Goal: Book appointment/travel/reservation

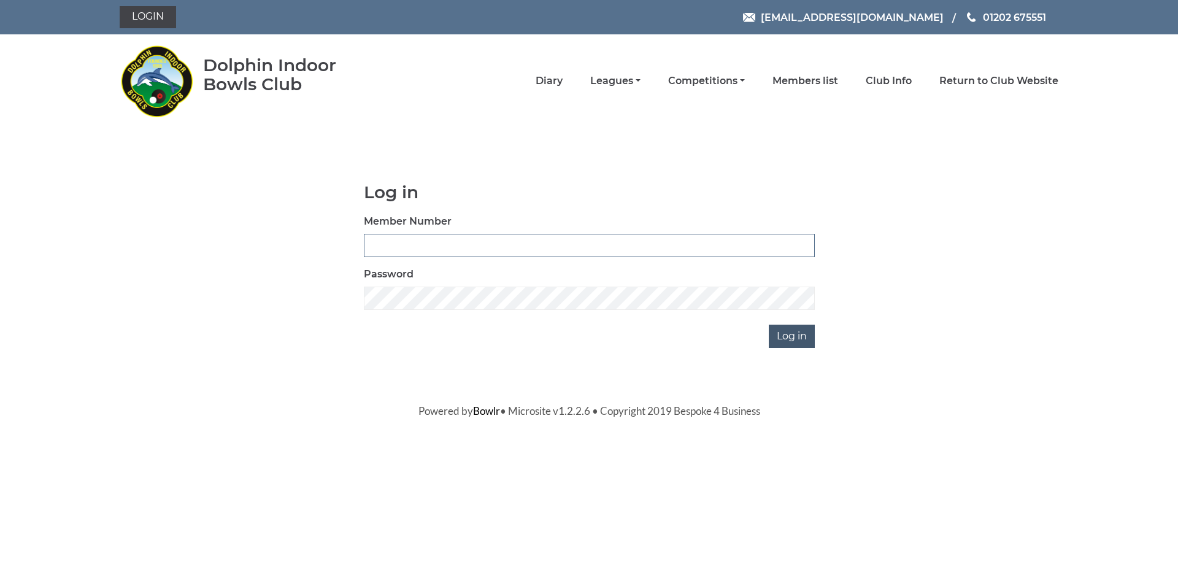
type input "3840"
click at [782, 333] on input "Log in" at bounding box center [792, 336] width 46 height 23
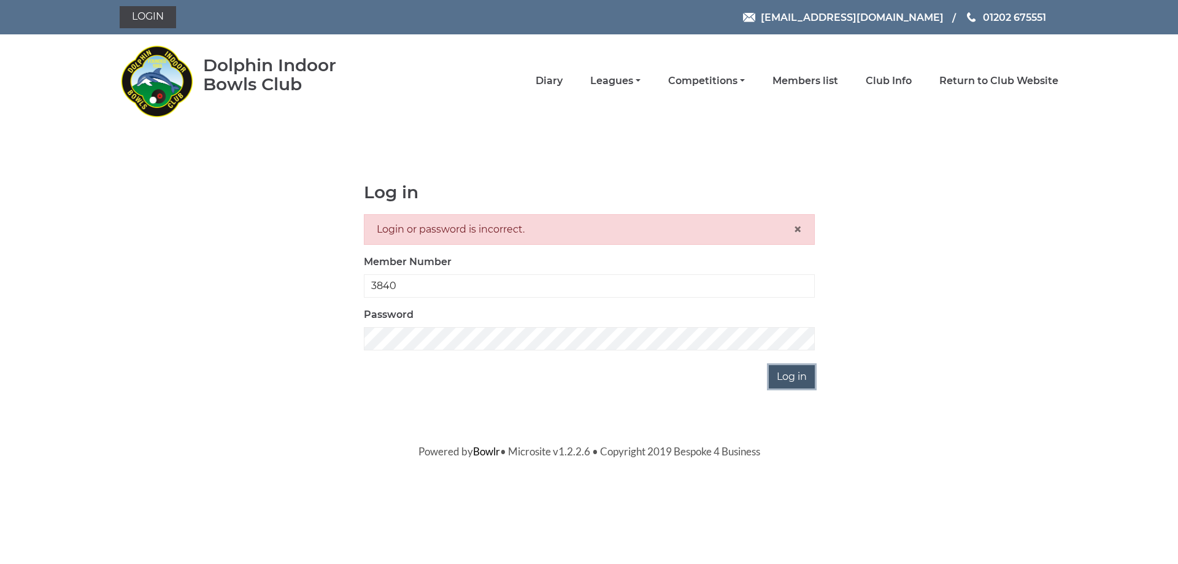
click at [804, 382] on input "Log in" at bounding box center [792, 376] width 46 height 23
click at [374, 356] on div "Log in Login or password is incorrect. × Member Number 3840 Password Log in" at bounding box center [589, 286] width 469 height 206
click at [396, 282] on input "3840" at bounding box center [589, 285] width 451 height 23
click at [769, 365] on input "Log in" at bounding box center [792, 376] width 46 height 23
click at [786, 377] on input "Log in" at bounding box center [792, 376] width 46 height 23
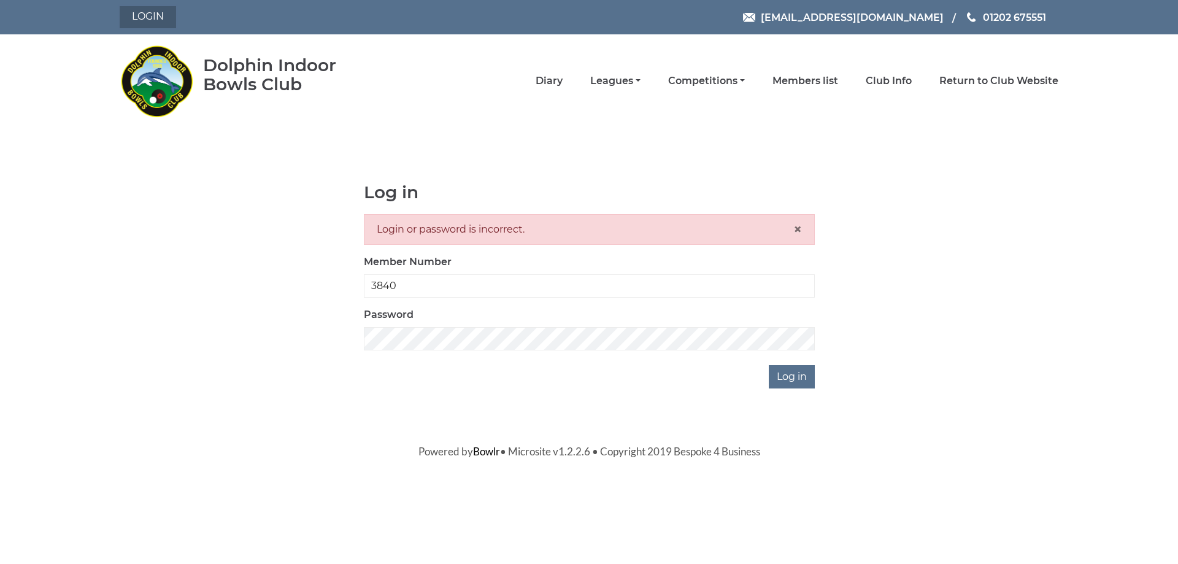
click at [156, 19] on link "Login" at bounding box center [148, 17] width 56 height 22
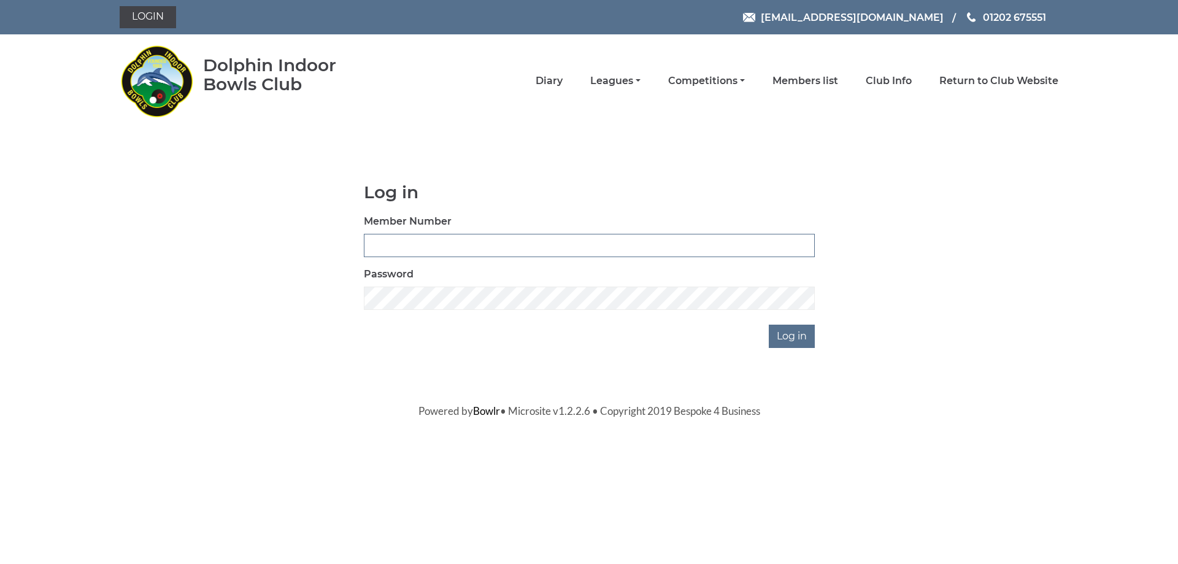
type input "3840"
click at [409, 253] on input "3840" at bounding box center [589, 245] width 451 height 23
click at [409, 286] on div "Password" at bounding box center [589, 288] width 451 height 43
click at [805, 340] on input "Log in" at bounding box center [792, 336] width 46 height 23
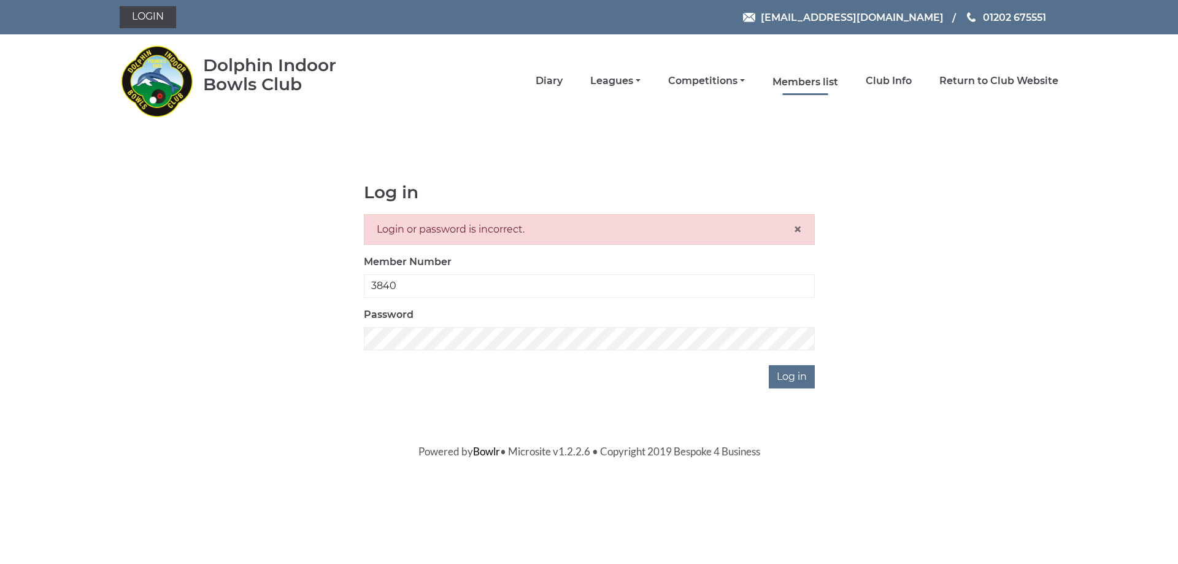
drag, startPoint x: 787, startPoint y: 91, endPoint x: 790, endPoint y: 80, distance: 11.3
click at [790, 81] on li "Members list" at bounding box center [791, 81] width 93 height 26
click at [440, 291] on input "3840" at bounding box center [589, 285] width 451 height 23
type input "3907"
click at [799, 379] on input "Log in" at bounding box center [792, 376] width 46 height 23
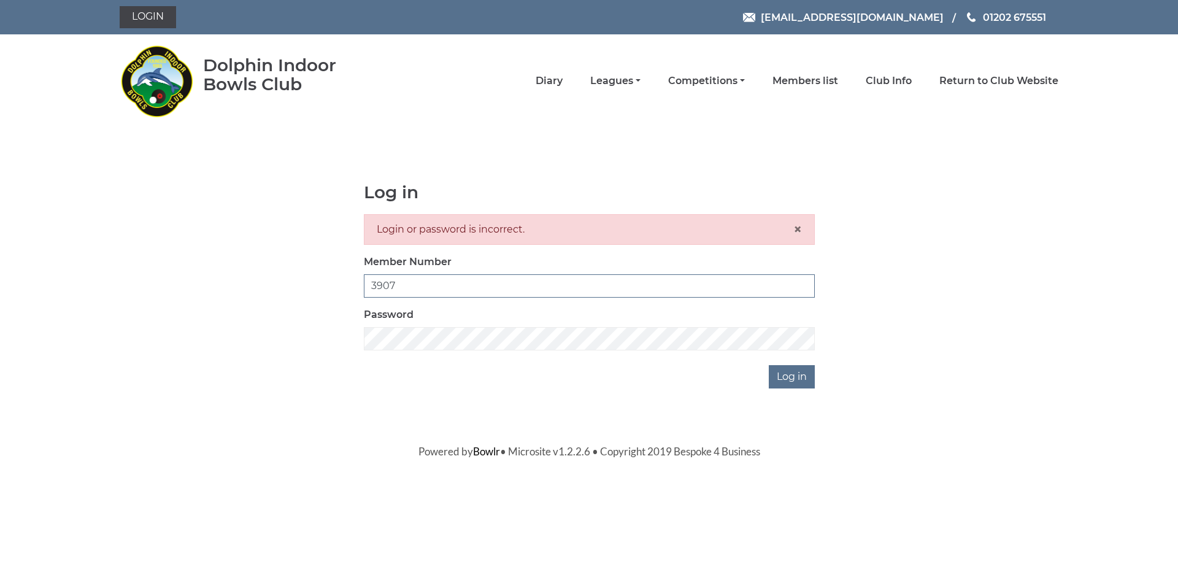
click at [506, 282] on input "3907" at bounding box center [589, 285] width 451 height 23
type input "3840"
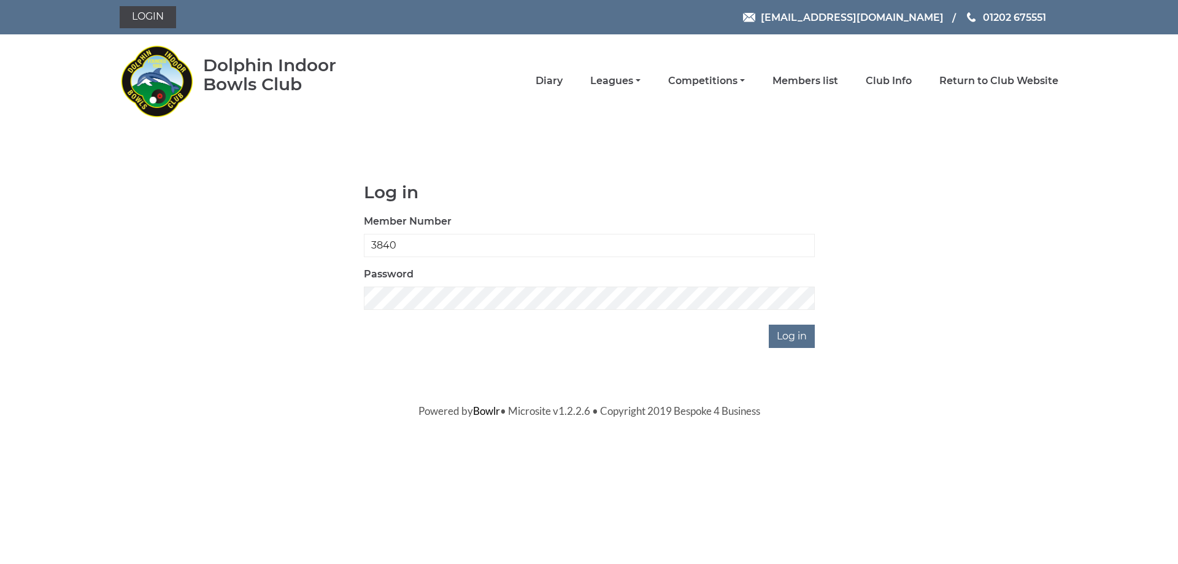
click at [991, 69] on li "Return to Club Website" at bounding box center [985, 81] width 147 height 26
click at [993, 79] on link "Return to Club Website" at bounding box center [998, 81] width 119 height 13
click at [459, 271] on div "Password" at bounding box center [589, 288] width 451 height 43
click at [778, 334] on input "Log in" at bounding box center [792, 336] width 46 height 23
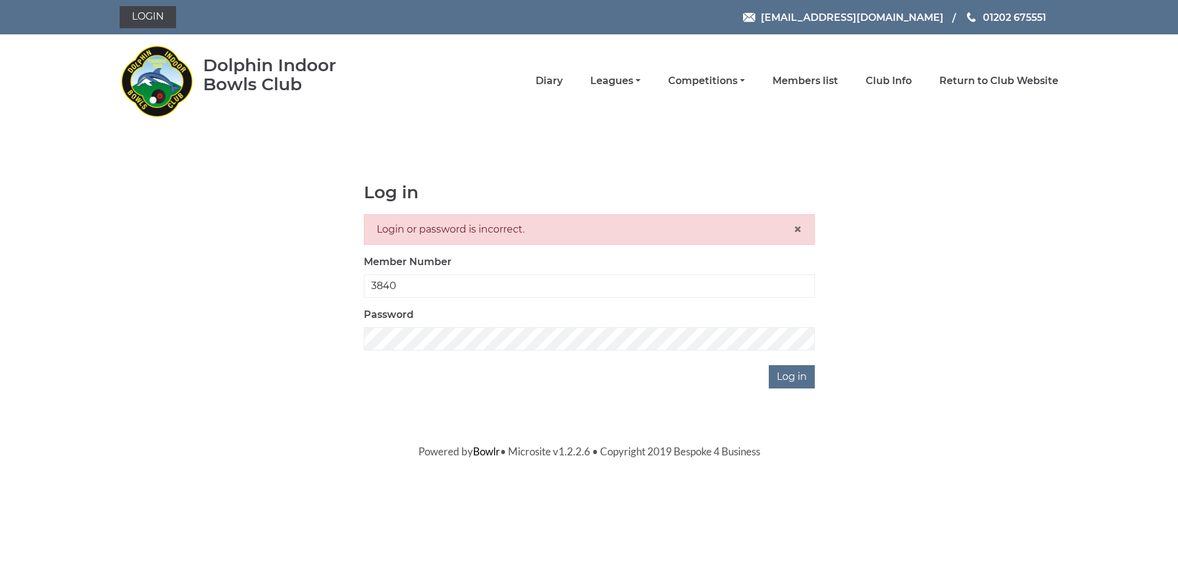
click at [513, 385] on div "Log in Login or password is incorrect. × Member Number 3840 Password Log in" at bounding box center [589, 286] width 469 height 206
click at [977, 81] on link "Return to Club Website" at bounding box center [998, 81] width 119 height 13
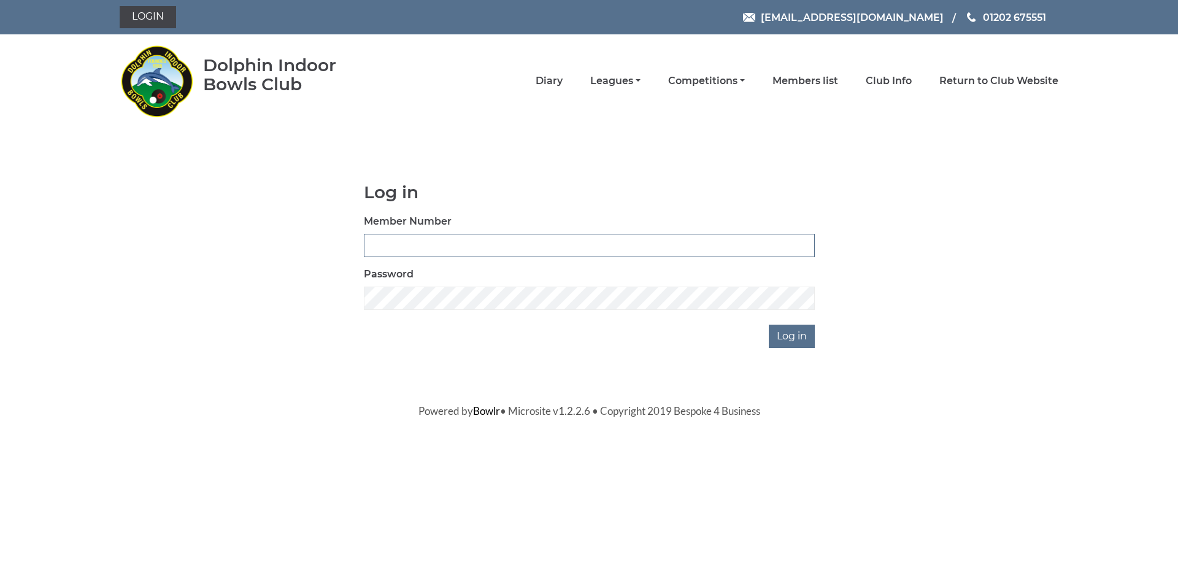
type input "3840"
click at [774, 329] on input "Log in" at bounding box center [792, 336] width 46 height 23
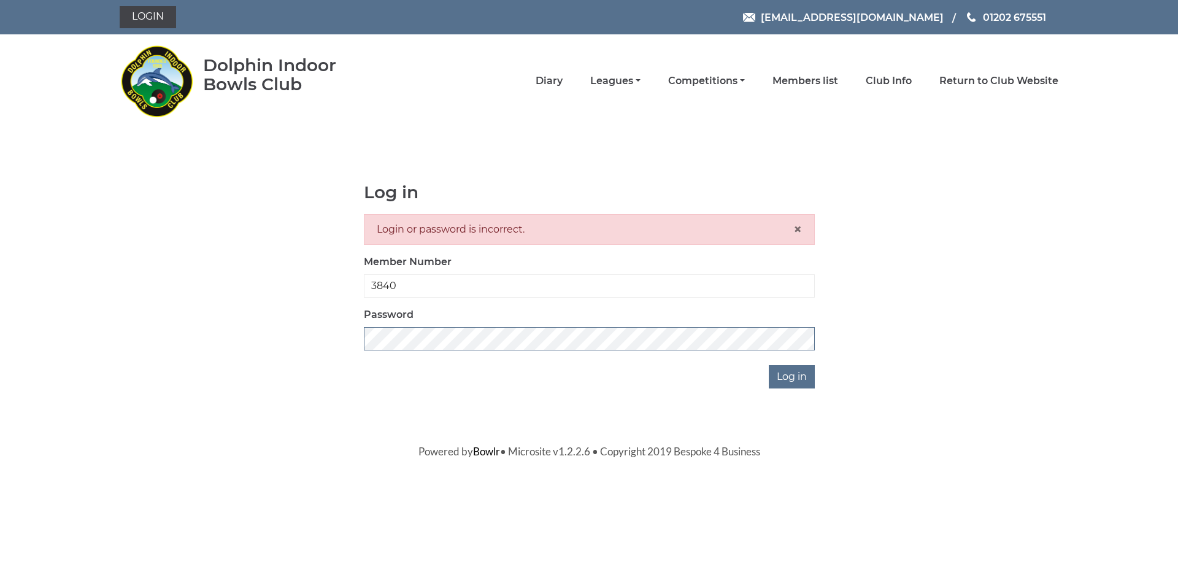
click at [334, 334] on div "Log in Login or password is incorrect. × Member Number 3840 Password Log in" at bounding box center [589, 286] width 939 height 206
click at [769, 365] on input "Log in" at bounding box center [792, 376] width 46 height 23
click at [806, 378] on input "Log in" at bounding box center [792, 376] width 46 height 23
click at [769, 365] on input "Log in" at bounding box center [792, 376] width 46 height 23
click at [415, 291] on input "3840" at bounding box center [589, 285] width 451 height 23
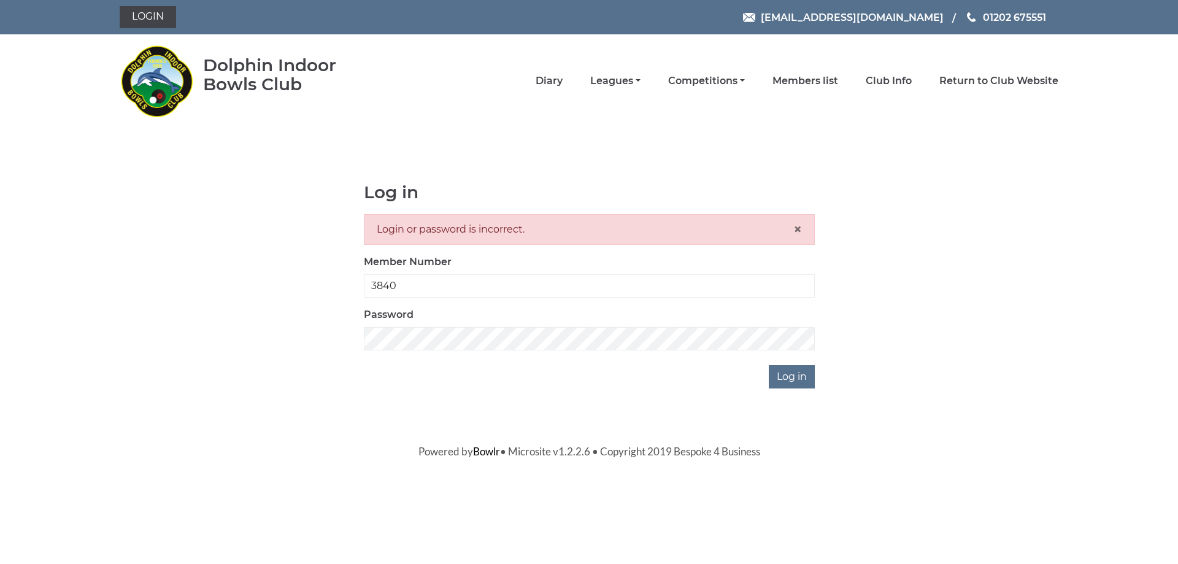
click at [270, 375] on div "Log in Login or password is incorrect. × Member Number 3840 Password Log in" at bounding box center [589, 286] width 939 height 206
click at [776, 370] on input "Log in" at bounding box center [792, 376] width 46 height 23
click at [482, 448] on link "Bowlr" at bounding box center [486, 451] width 27 height 13
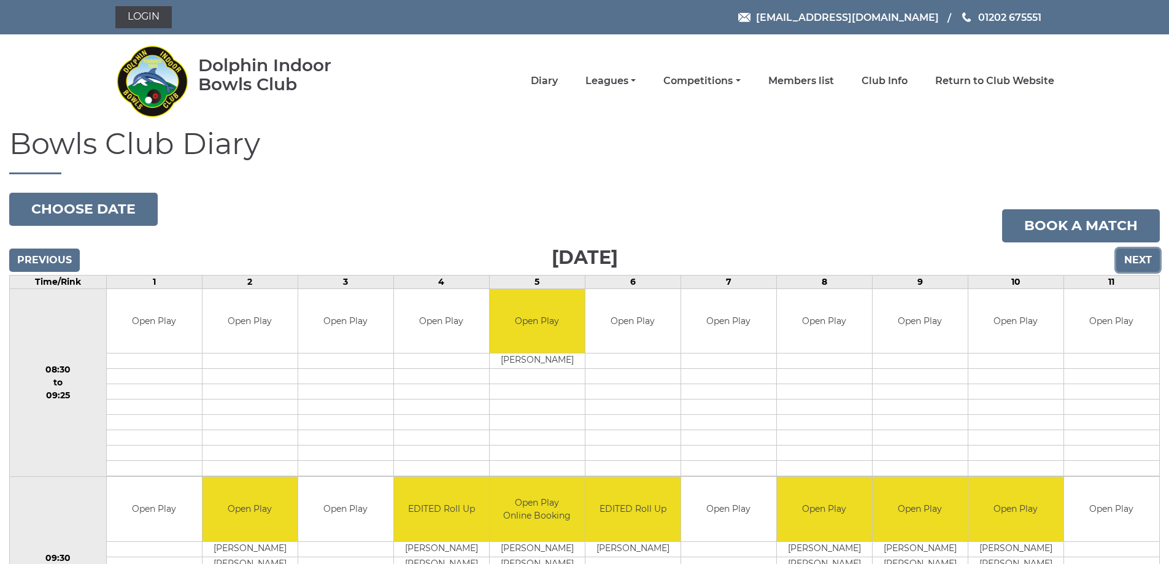
click at [1142, 256] on input "Next" at bounding box center [1138, 259] width 44 height 23
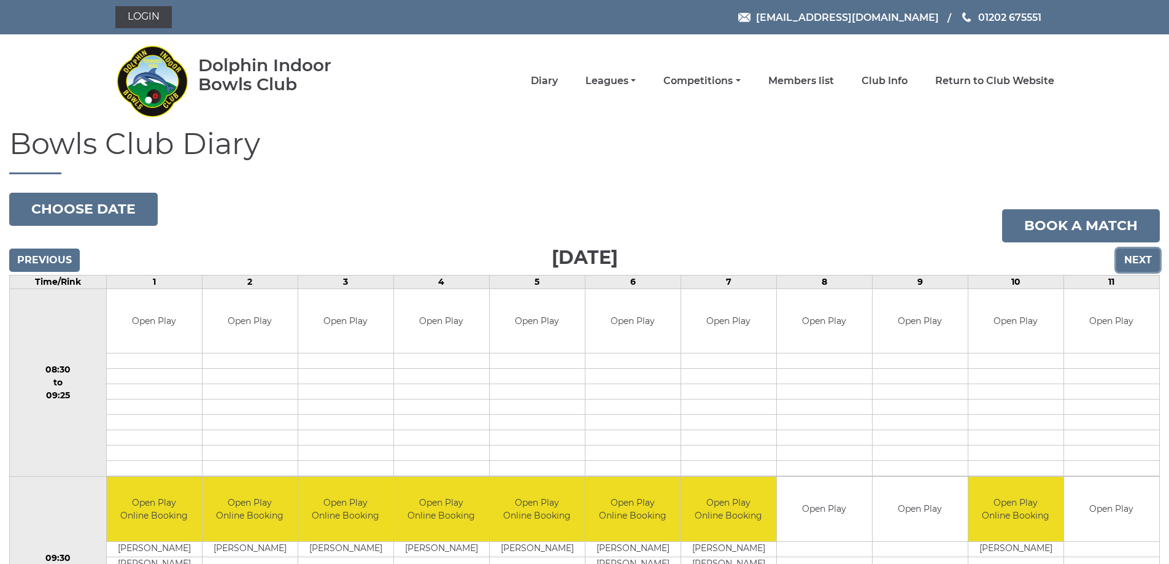
click at [1137, 260] on input "Next" at bounding box center [1138, 259] width 44 height 23
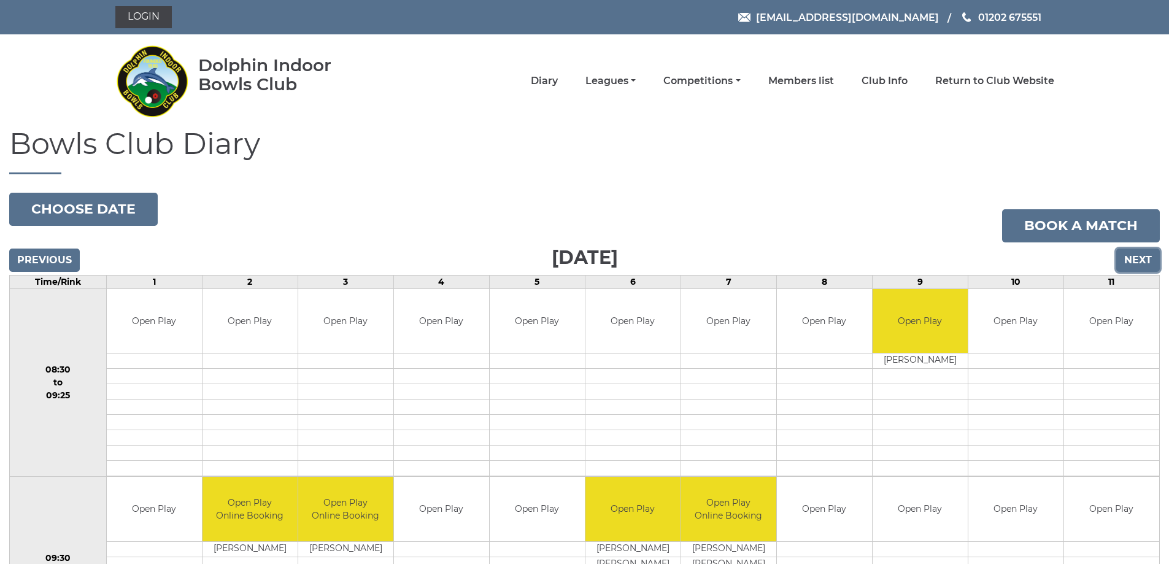
click at [1137, 260] on input "Next" at bounding box center [1138, 259] width 44 height 23
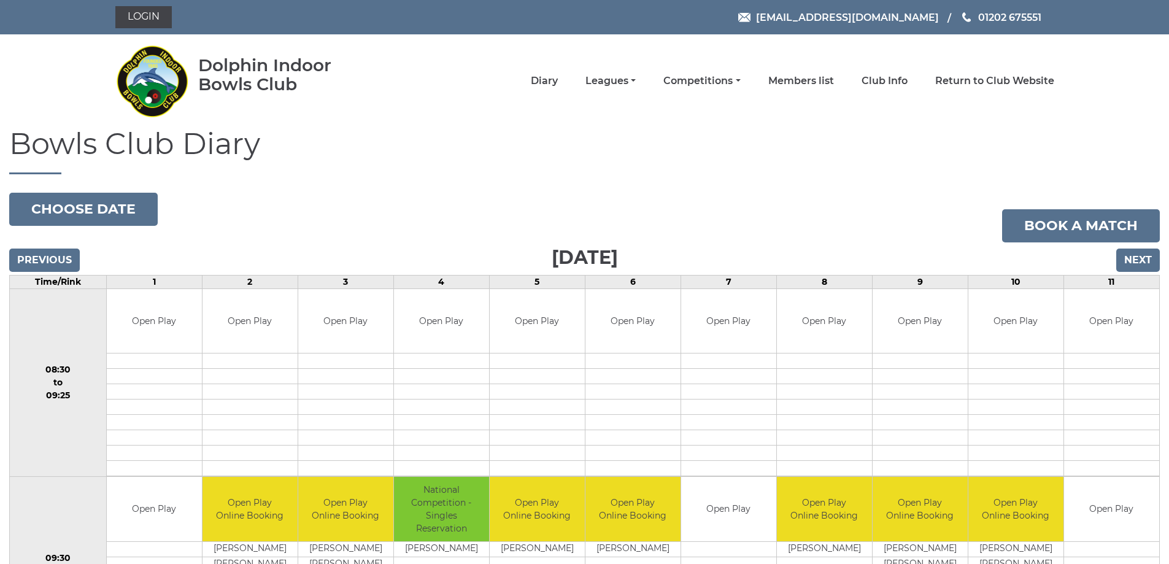
click at [1137, 260] on input "Next" at bounding box center [1138, 259] width 44 height 23
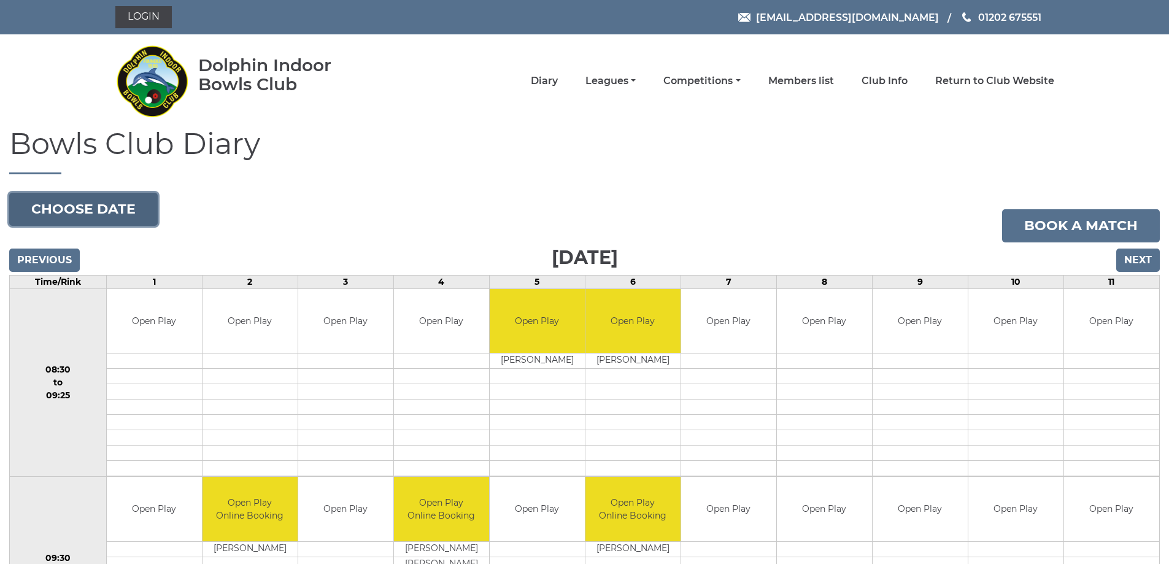
click at [85, 220] on button "Choose date" at bounding box center [83, 209] width 148 height 33
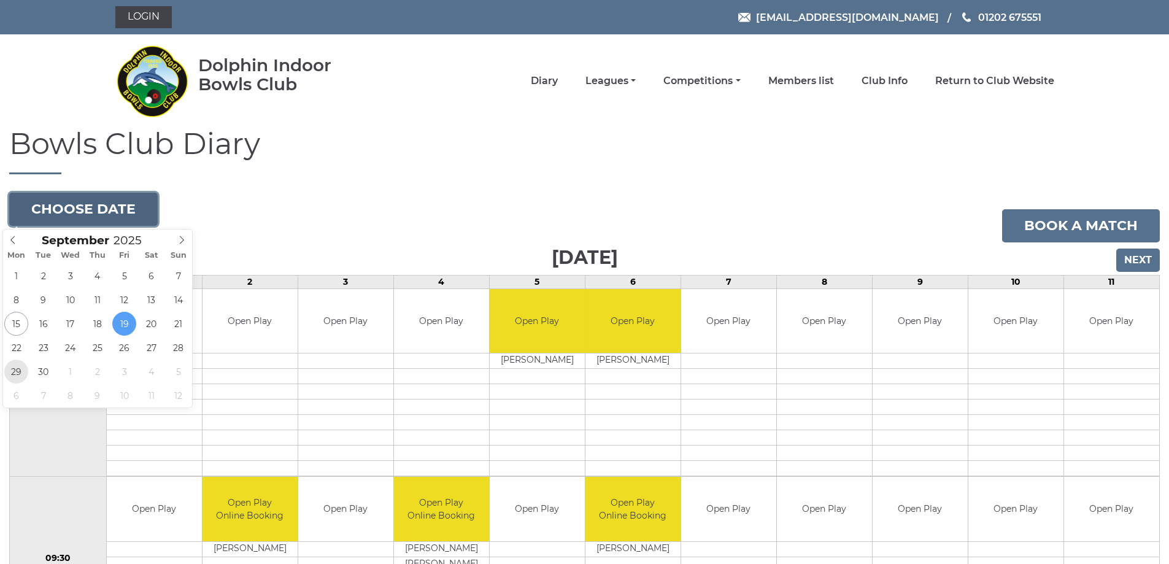
type input "[DATE]"
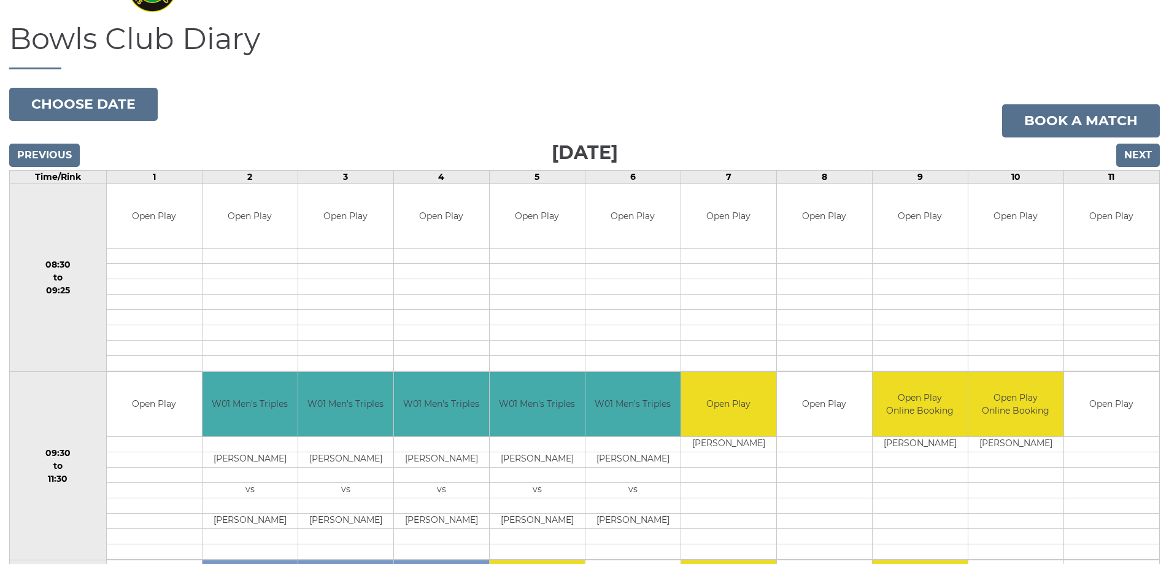
scroll to position [94, 0]
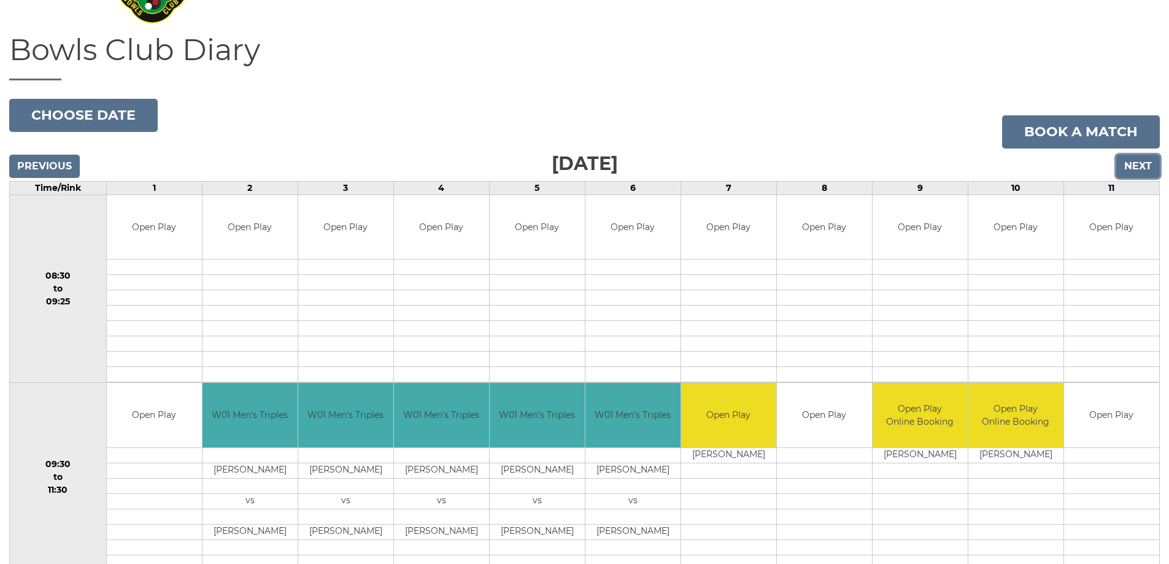
click at [1131, 158] on input "Next" at bounding box center [1138, 166] width 44 height 23
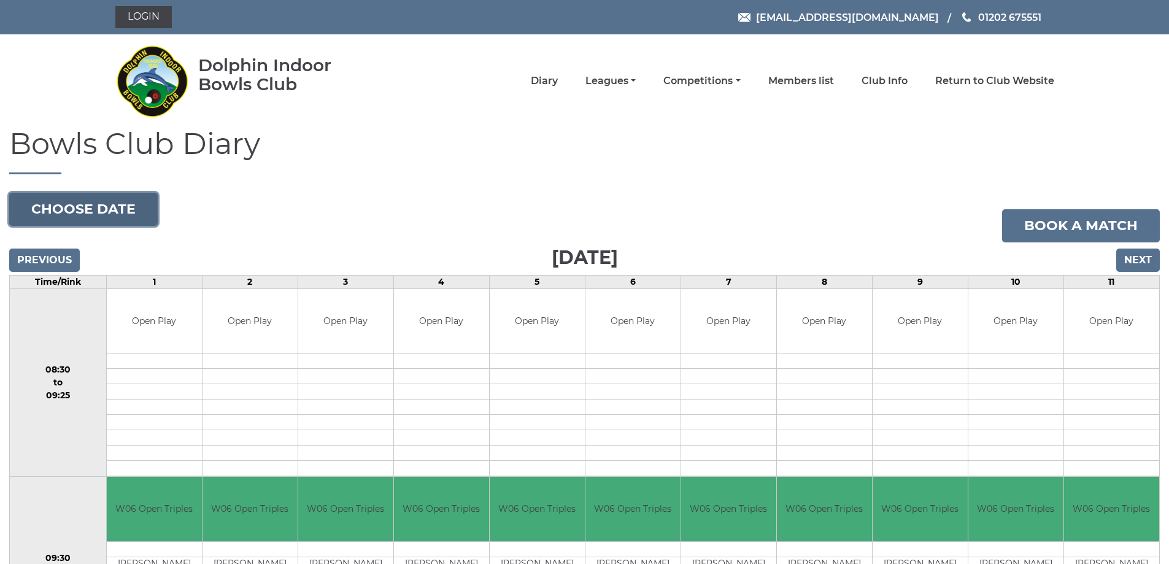
click at [98, 202] on button "Choose date" at bounding box center [83, 209] width 148 height 33
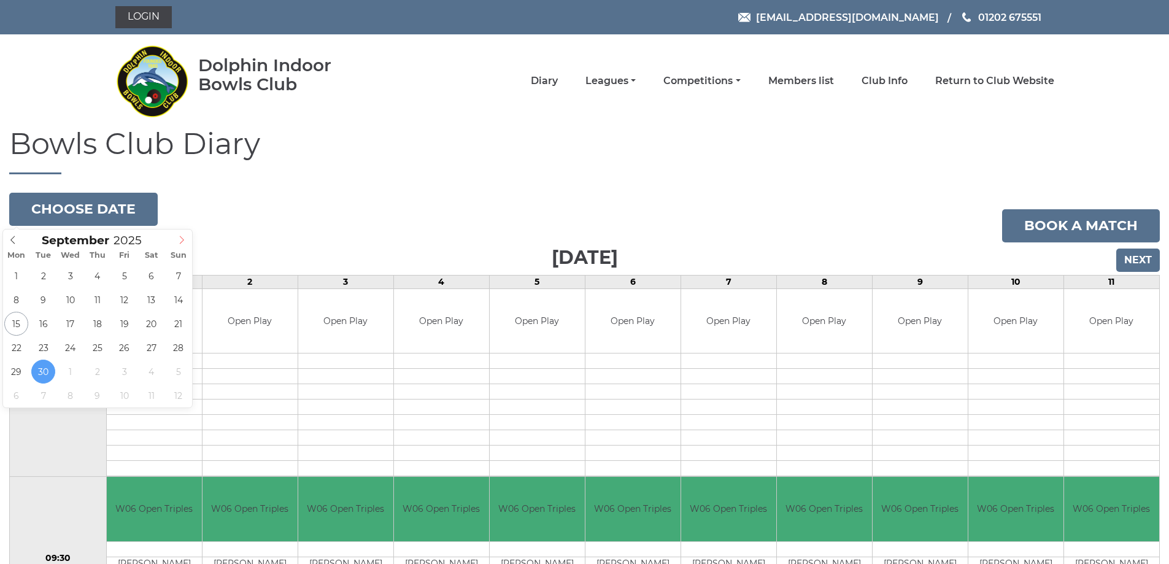
click at [179, 242] on icon at bounding box center [181, 240] width 9 height 9
type input "[DATE]"
